Goal: Information Seeking & Learning: Learn about a topic

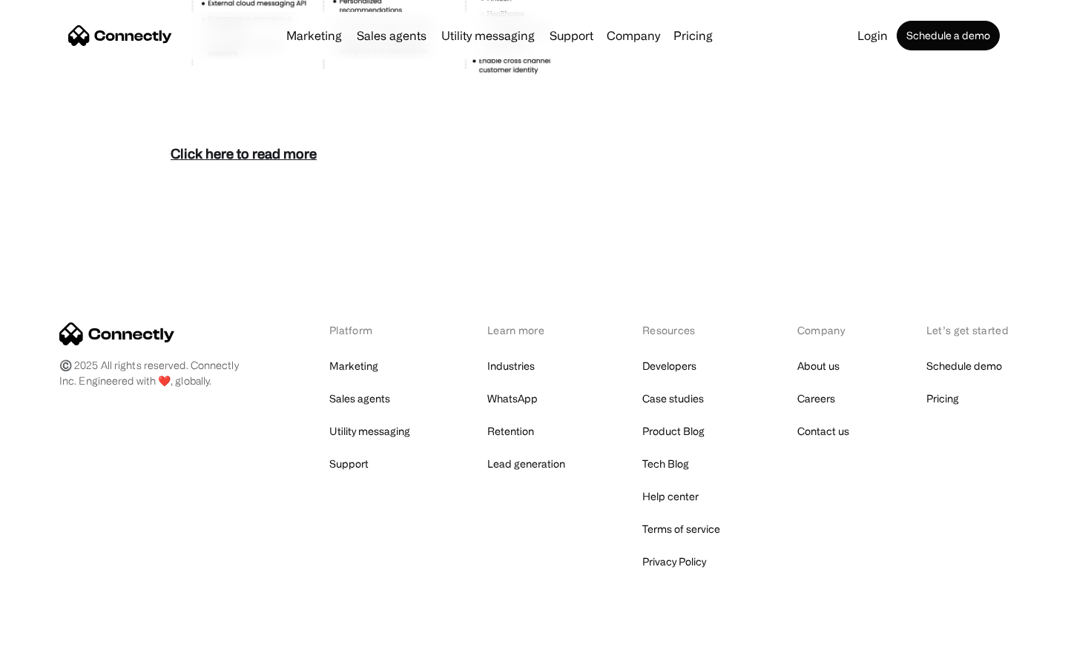
scroll to position [6429, 0]
